Goal: Task Accomplishment & Management: Use online tool/utility

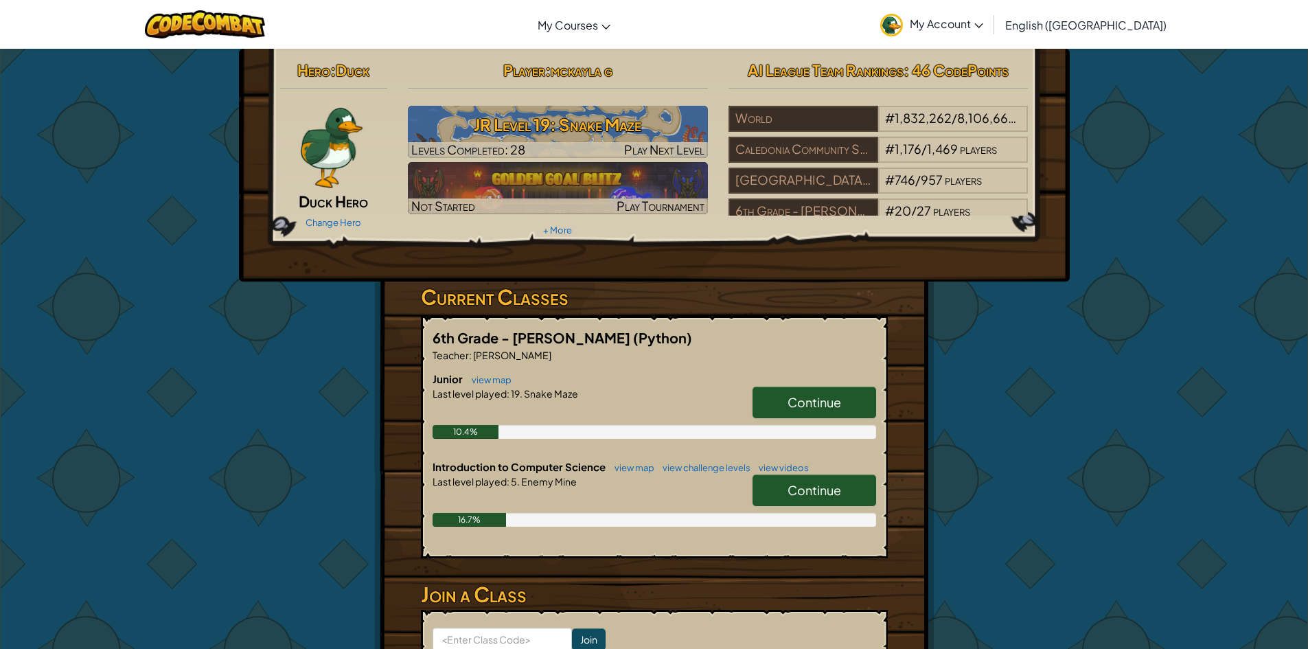
click at [1210, 492] on div "Hero : Duck Duck Hero Change Hero Player : [PERSON_NAME] Level 19: Snake Maze L…" at bounding box center [654, 403] width 1308 height 711
click at [826, 395] on span "Continue" at bounding box center [814, 402] width 54 height 16
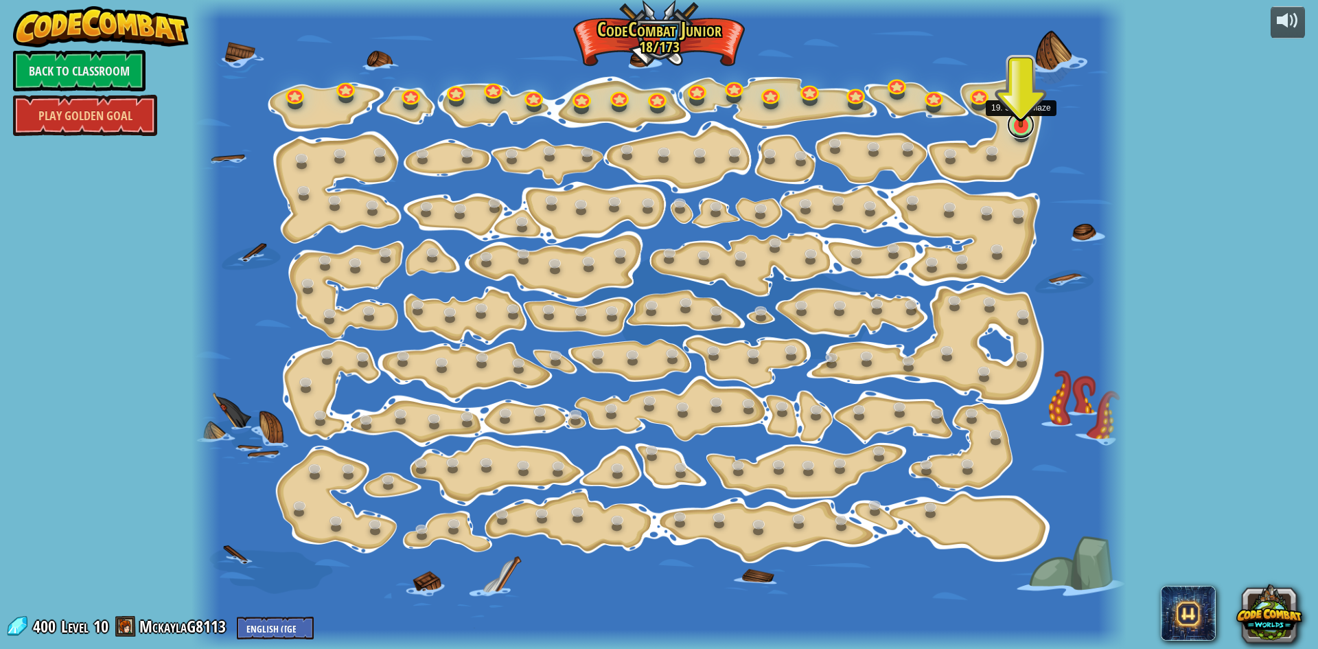
click at [1014, 131] on link at bounding box center [1020, 124] width 27 height 27
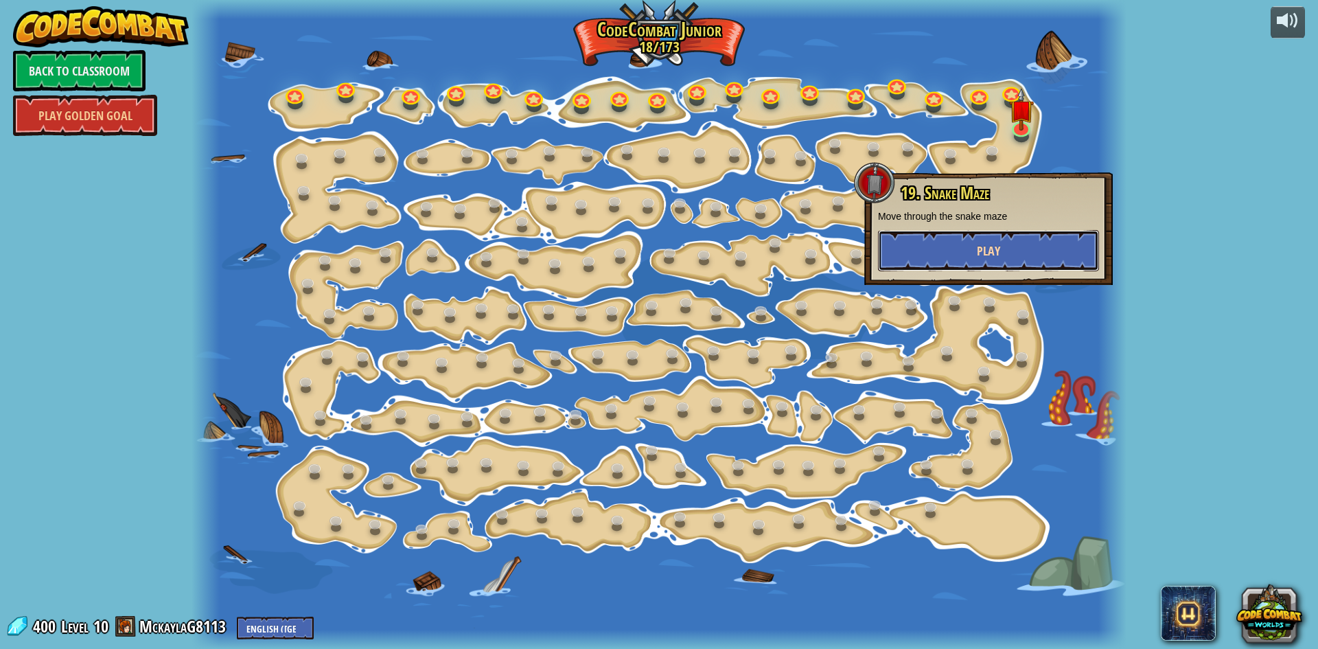
click at [983, 256] on span "Play" at bounding box center [988, 250] width 23 height 17
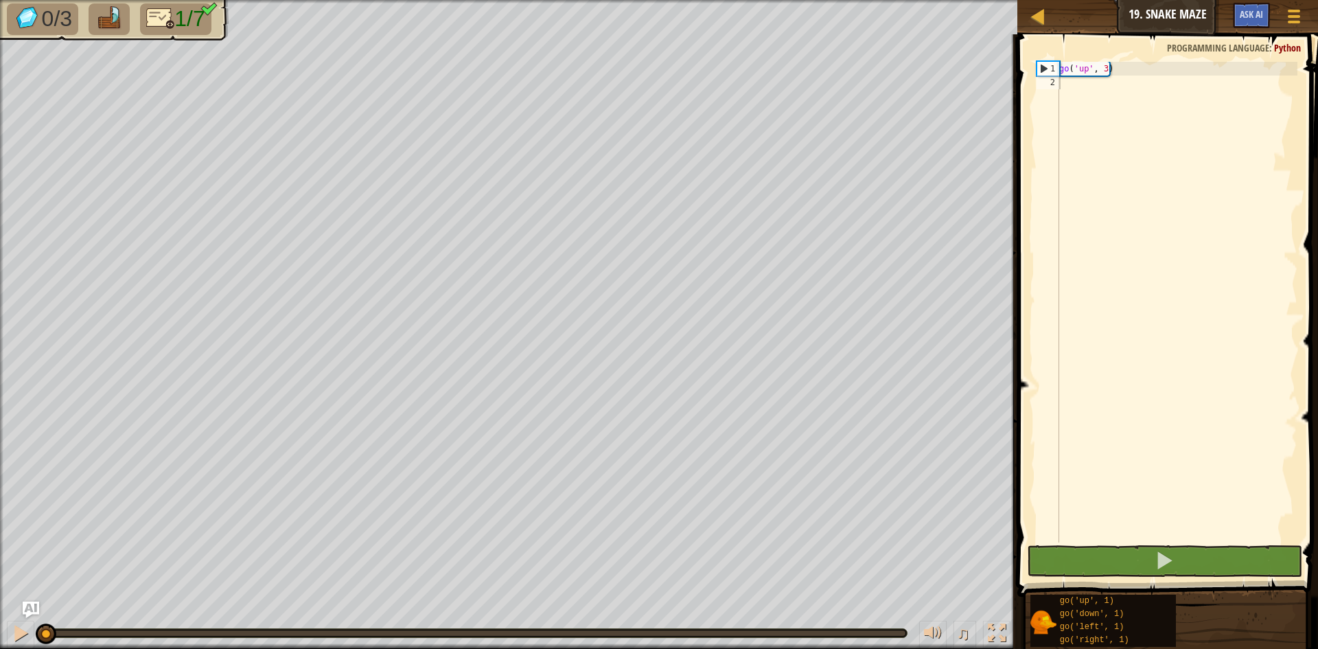
click at [1140, 93] on div "go ( 'up' , 3 )" at bounding box center [1177, 316] width 241 height 508
type textarea "g"
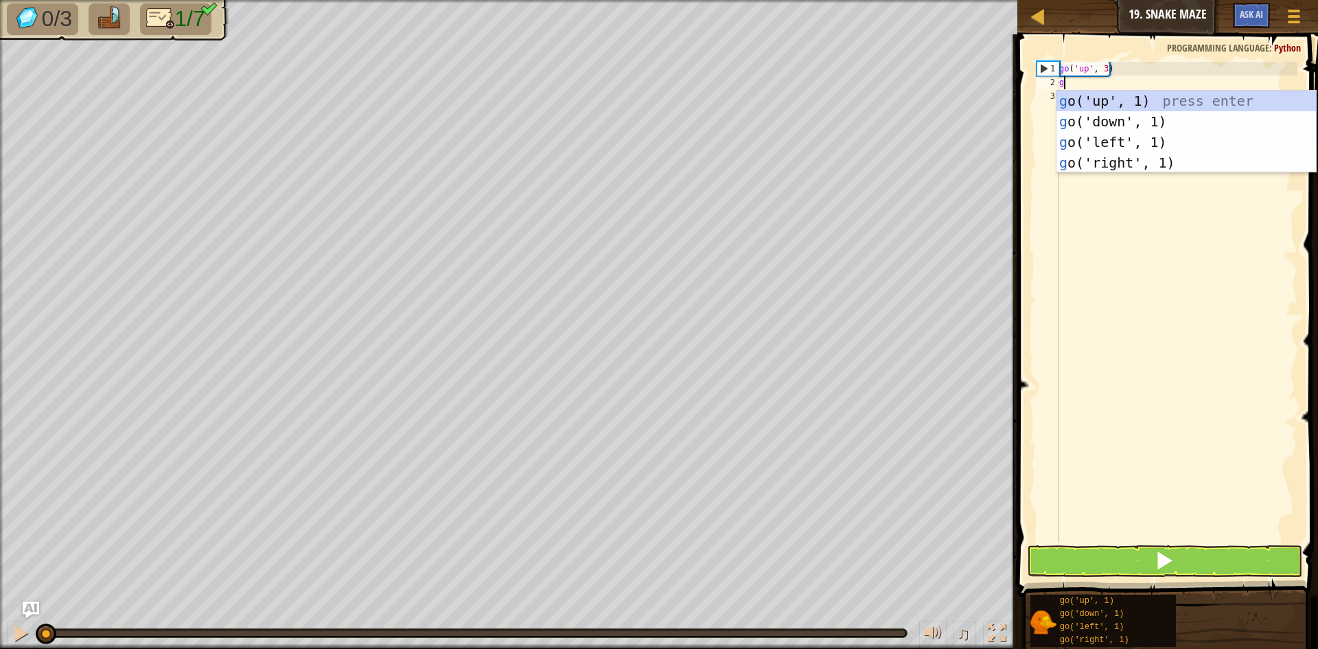
scroll to position [6, 0]
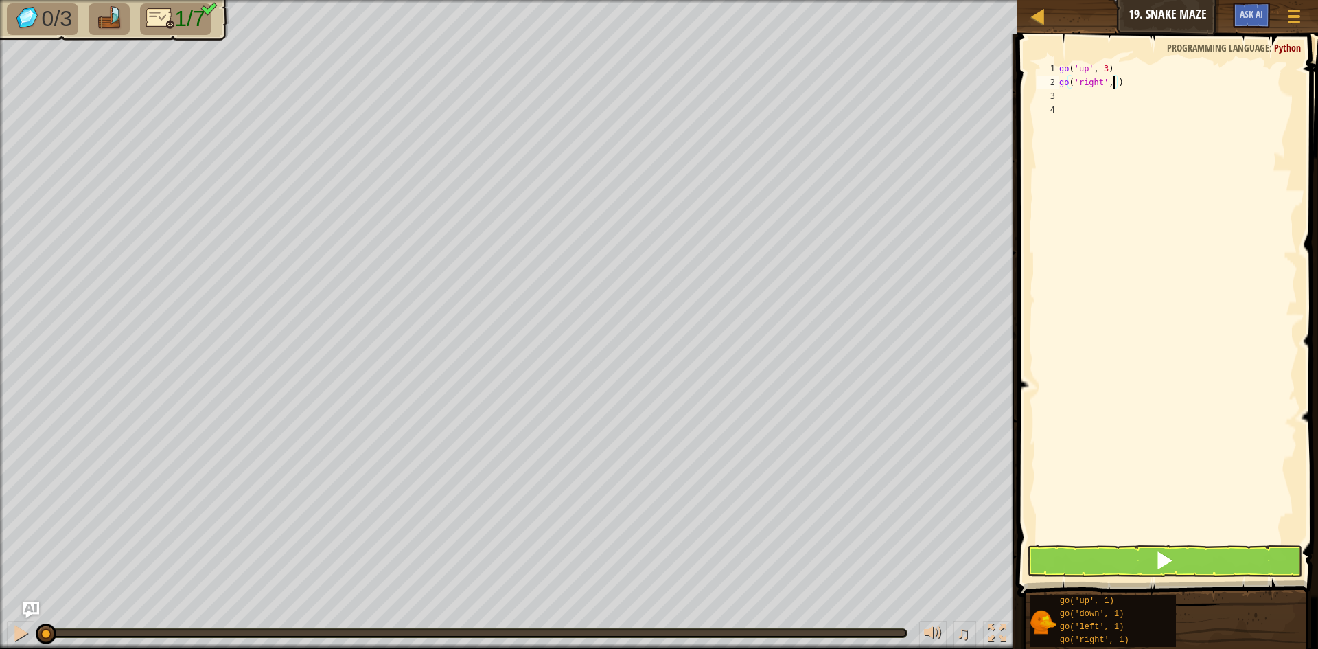
type textarea "go('right', 2)"
type textarea "g"
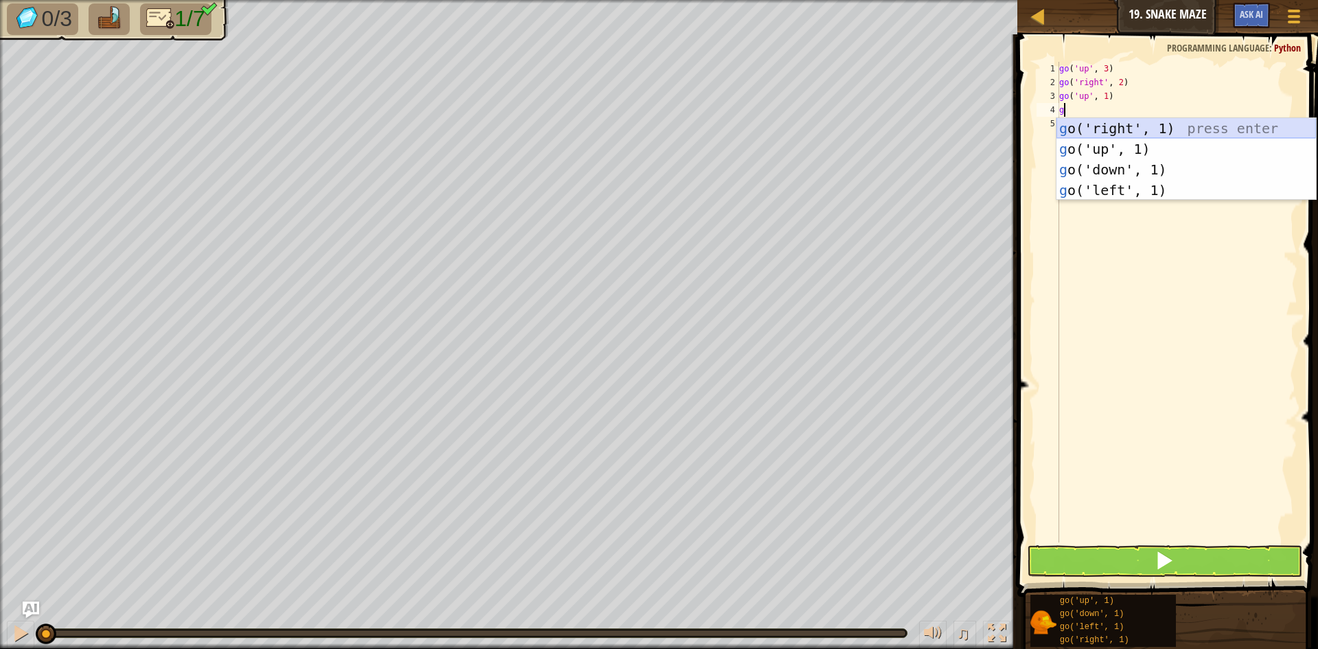
click at [1246, 131] on div "g o('right', 1) press enter g o('up', 1) press enter g o('down', 1) press enter…" at bounding box center [1187, 180] width 260 height 124
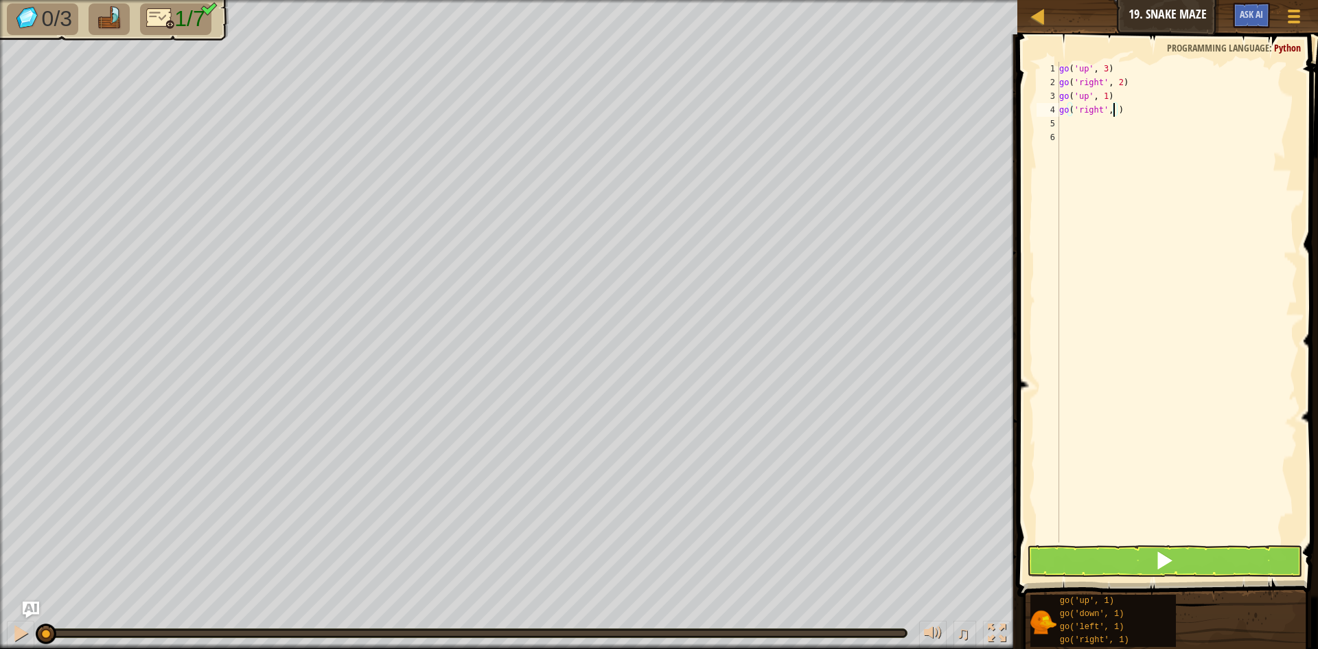
type textarea "go('right', 2)"
type textarea "g"
type textarea "go('down', 2)"
type textarea "g"
type textarea "go('right', 2)"
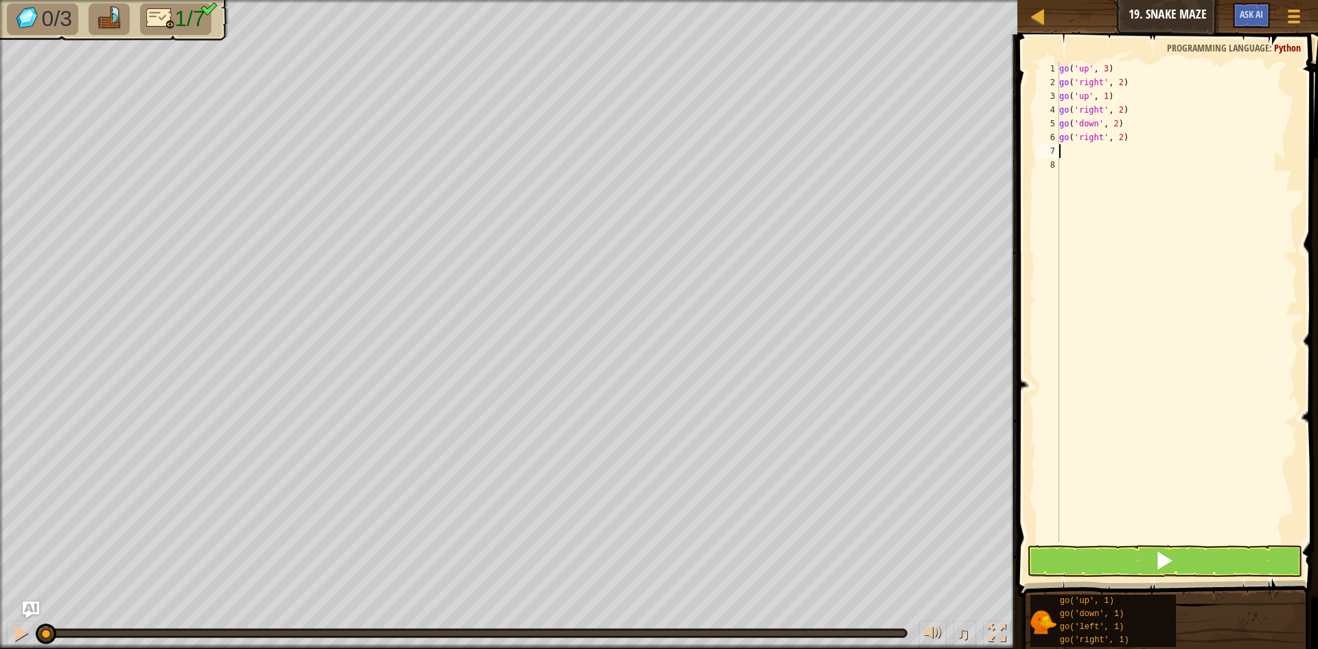
type textarea "g"
type textarea "go('up', 3)"
drag, startPoint x: 1048, startPoint y: 566, endPoint x: 1018, endPoint y: 544, distance: 37.0
click at [1047, 564] on button at bounding box center [1164, 561] width 275 height 32
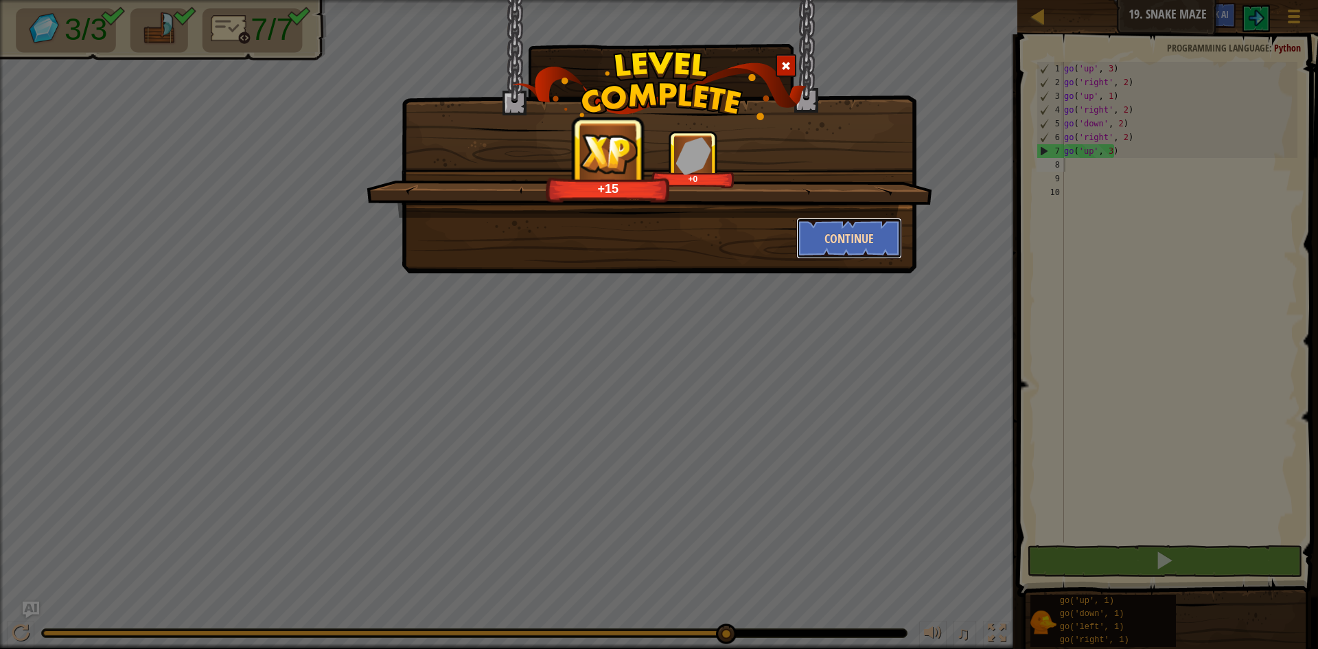
click at [894, 233] on button "Continue" at bounding box center [849, 238] width 106 height 41
